Goal: Transaction & Acquisition: Purchase product/service

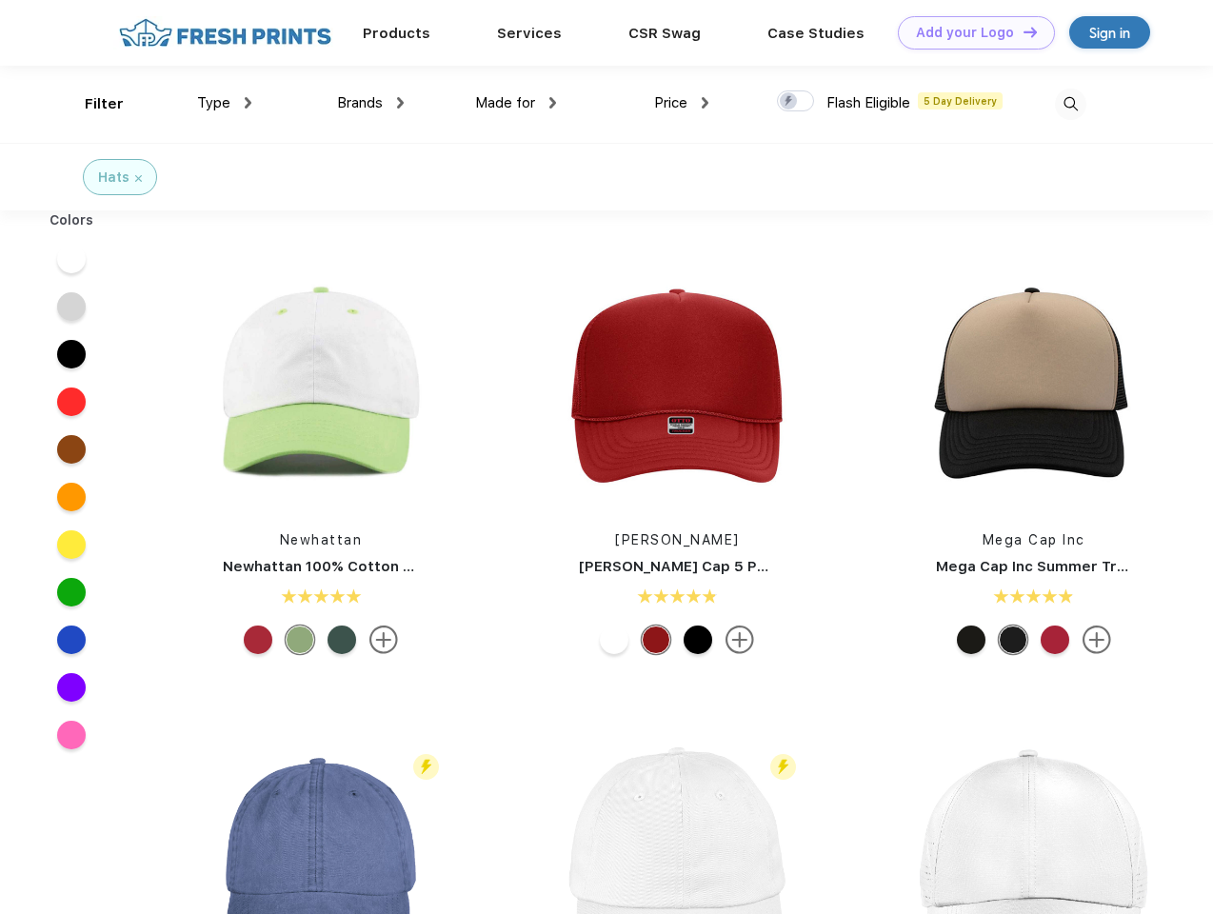
click at [969, 32] on link "Add your Logo Design Tool" at bounding box center [976, 32] width 157 height 33
click at [0, 0] on div "Design Tool" at bounding box center [0, 0] width 0 height 0
click at [1022, 31] on link "Add your Logo Design Tool" at bounding box center [976, 32] width 157 height 33
click at [91, 104] on div "Filter" at bounding box center [104, 104] width 39 height 22
click at [225, 103] on span "Type" at bounding box center [213, 102] width 33 height 17
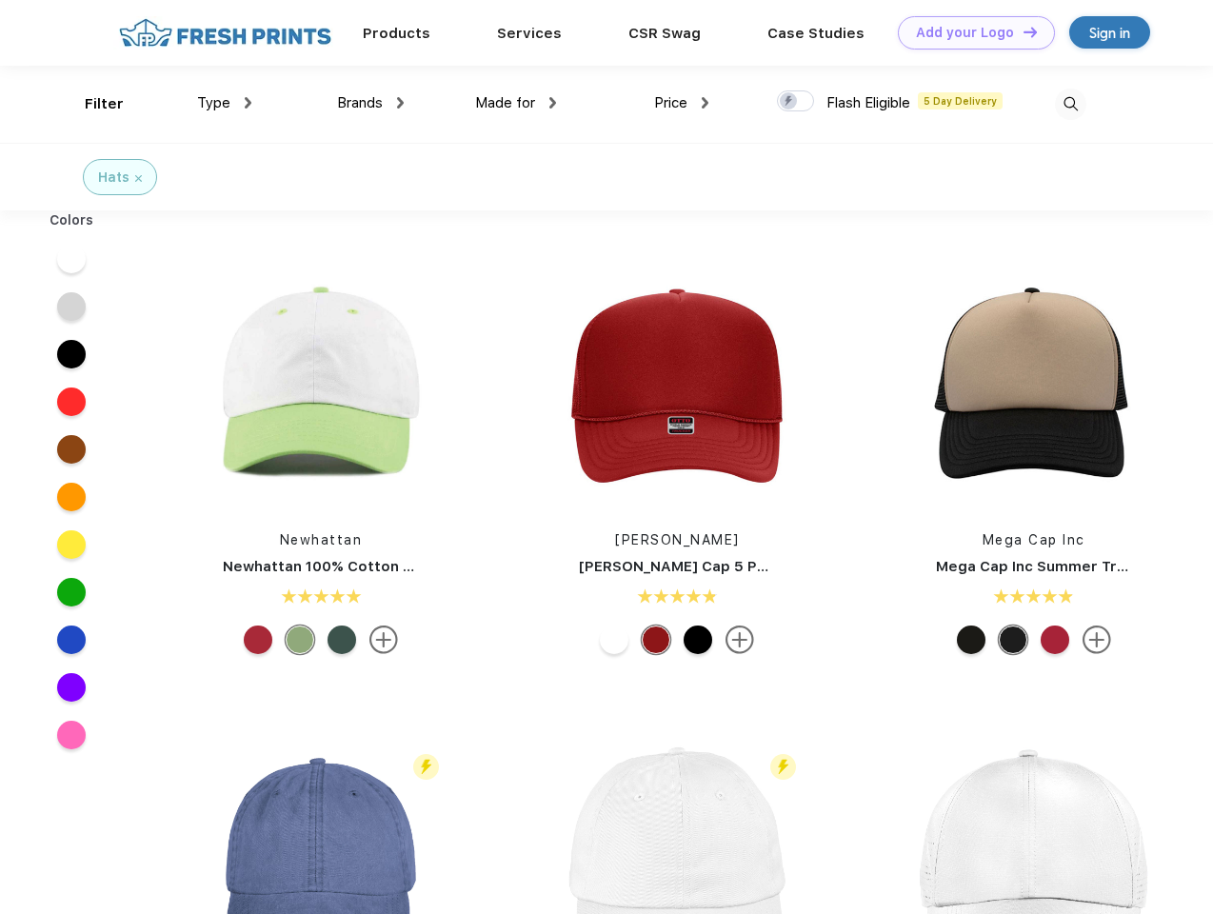
click at [370, 103] on span "Brands" at bounding box center [360, 102] width 46 height 17
click at [516, 103] on span "Made for" at bounding box center [505, 102] width 60 height 17
click at [682, 103] on span "Price" at bounding box center [670, 102] width 33 height 17
click at [796, 102] on div at bounding box center [795, 100] width 37 height 21
click at [789, 102] on input "checkbox" at bounding box center [783, 95] width 12 height 12
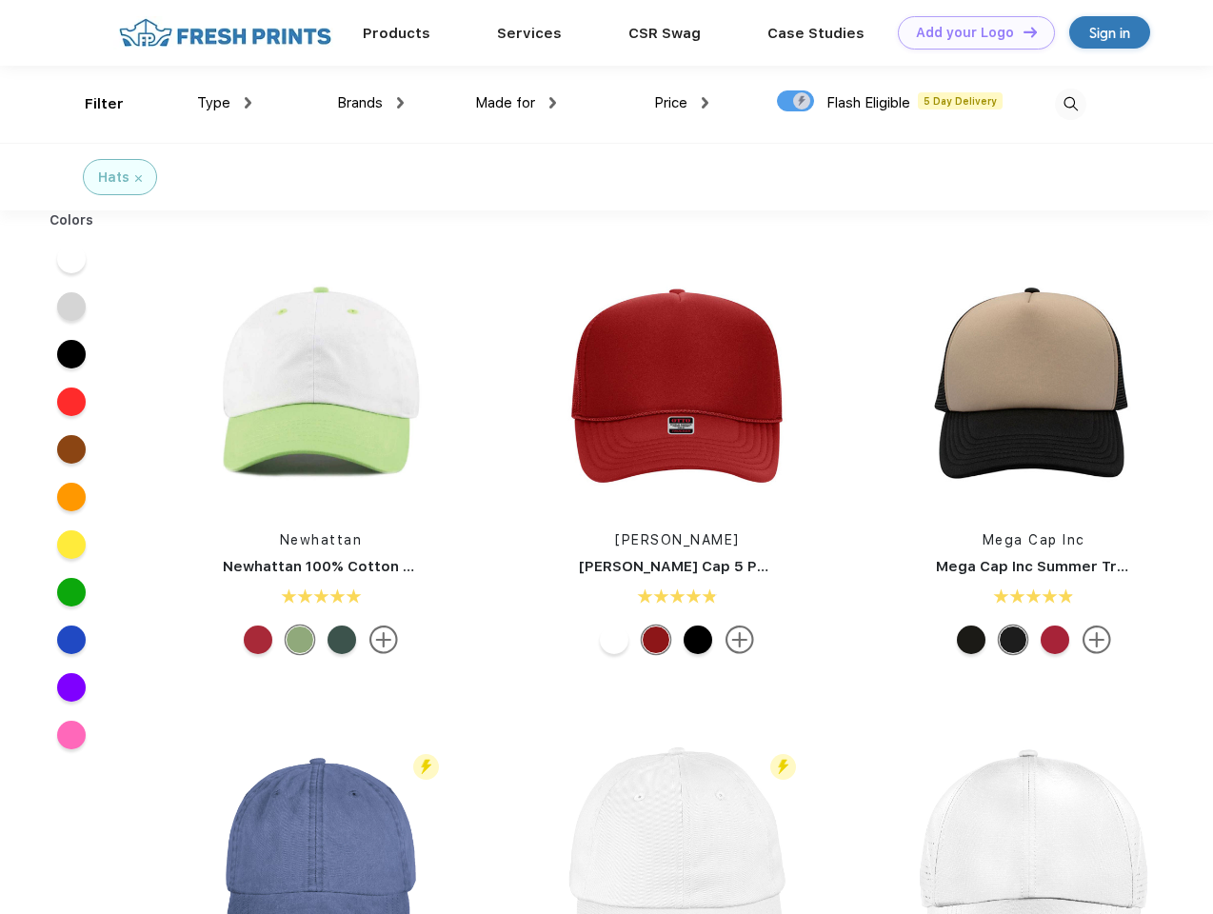
click at [1070, 104] on img at bounding box center [1070, 104] width 31 height 31
